Goal: Transaction & Acquisition: Purchase product/service

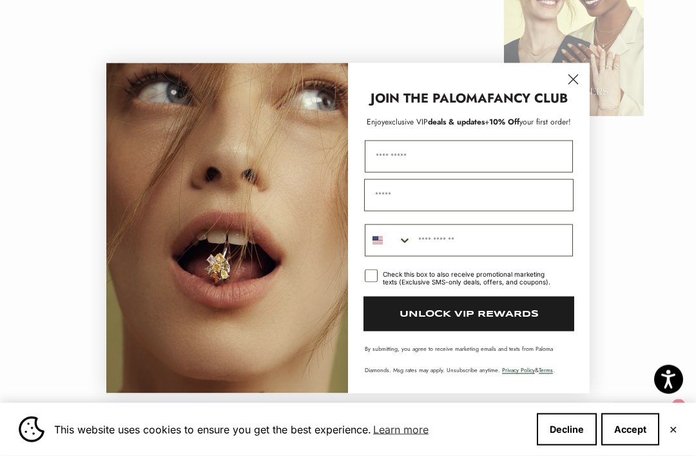
scroll to position [1535, 0]
click at [580, 90] on circle "Close dialog" at bounding box center [573, 78] width 21 height 21
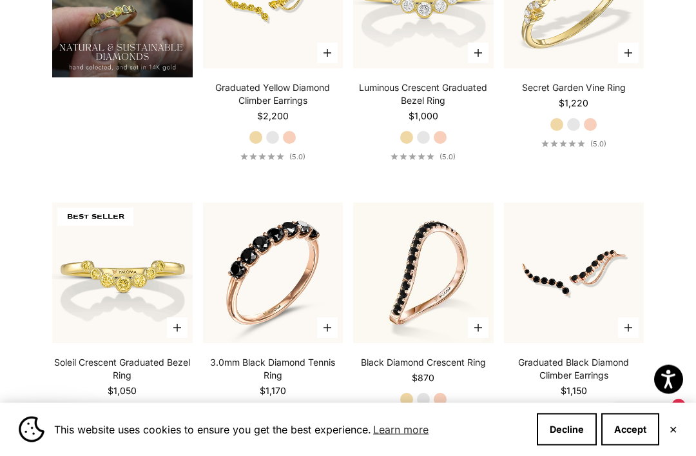
scroll to position [1025, 0]
click at [677, 426] on button "✕" at bounding box center [673, 430] width 8 height 8
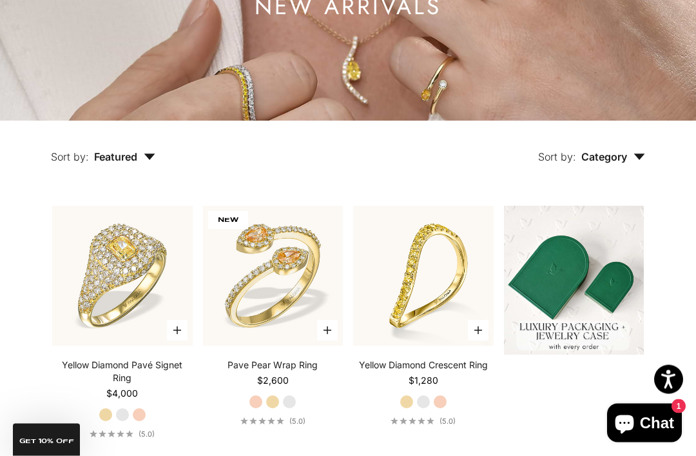
scroll to position [199, 0]
click at [148, 175] on button "Sort by: Featured" at bounding box center [103, 148] width 164 height 54
click at [645, 160] on icon "button" at bounding box center [640, 156] width 12 height 6
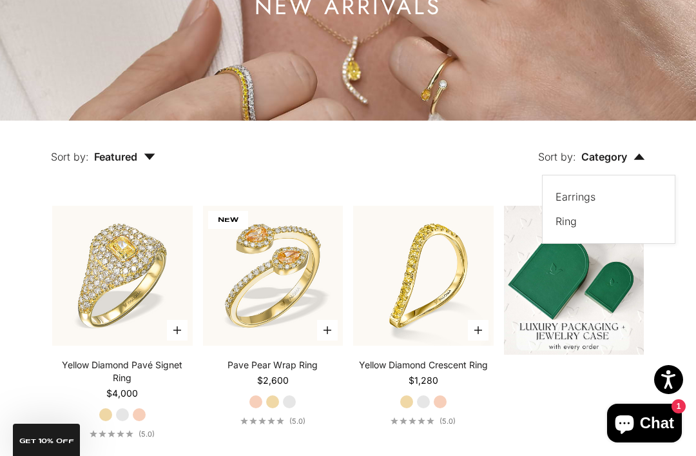
click at [590, 205] on label "Earrings" at bounding box center [576, 196] width 40 height 17
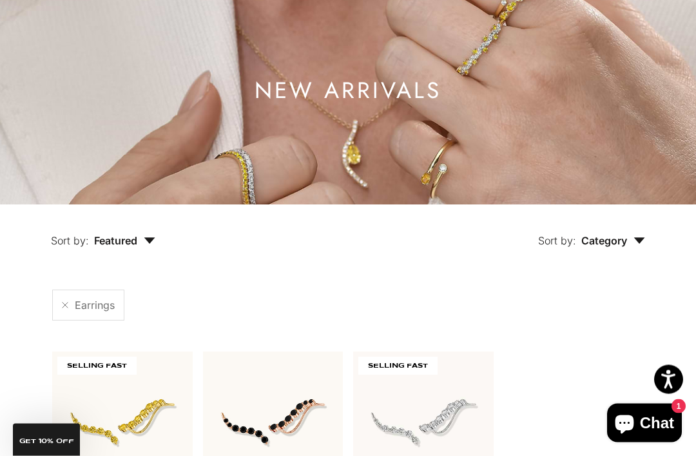
scroll to position [115, 0]
click at [631, 247] on span "Category" at bounding box center [614, 240] width 64 height 13
click at [565, 313] on label "Ring" at bounding box center [566, 305] width 21 height 17
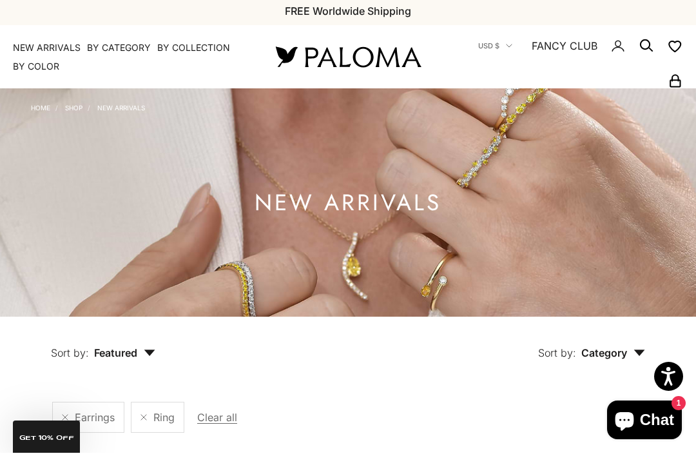
scroll to position [3, 0]
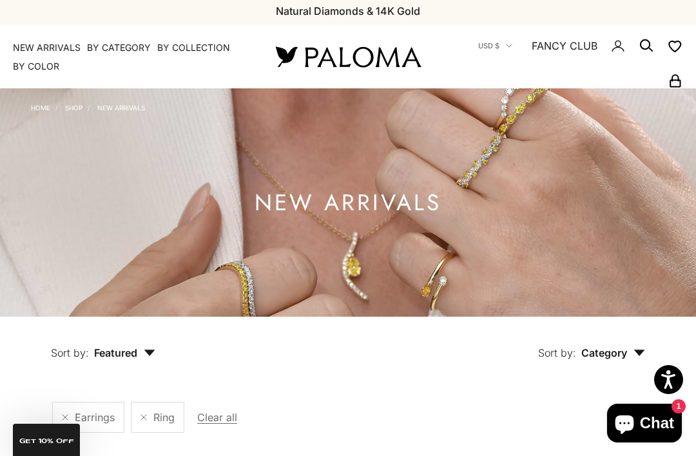
click at [511, 33] on nav "USD $ Country [GEOGRAPHIC_DATA] (AFN ؋) [GEOGRAPHIC_DATA] (EUR €) [GEOGRAPHIC_D…" at bounding box center [567, 56] width 232 height 63
click at [504, 47] on button "USD $" at bounding box center [495, 46] width 34 height 12
click at [510, 41] on button "USD $" at bounding box center [495, 46] width 34 height 12
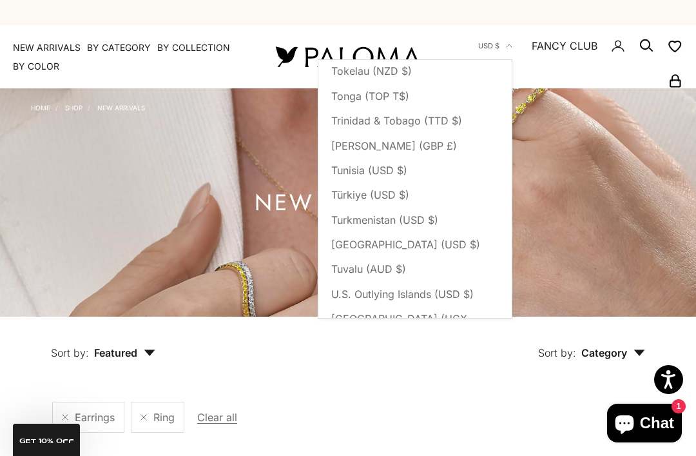
scroll to position [5469, 0]
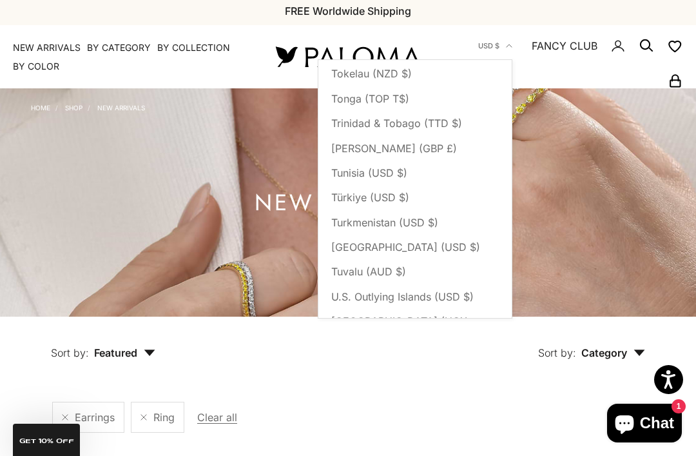
click at [384, 429] on span "[GEOGRAPHIC_DATA] (USD $)" at bounding box center [405, 437] width 149 height 17
